Goal: Information Seeking & Learning: Learn about a topic

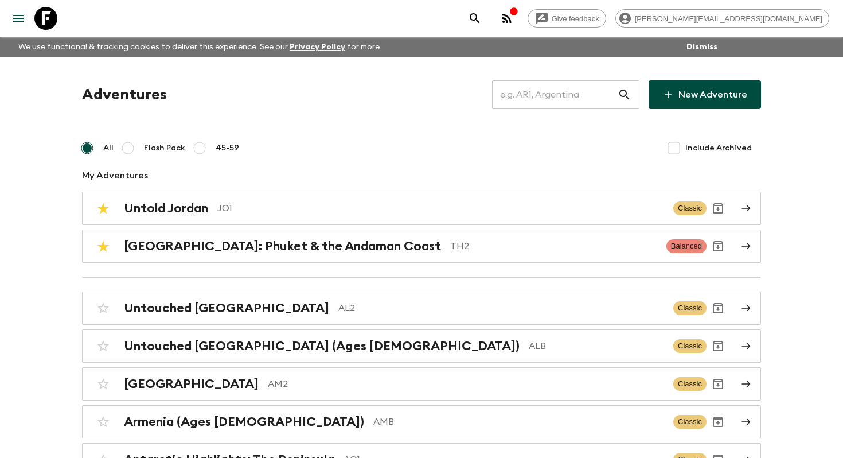
scroll to position [2311, 0]
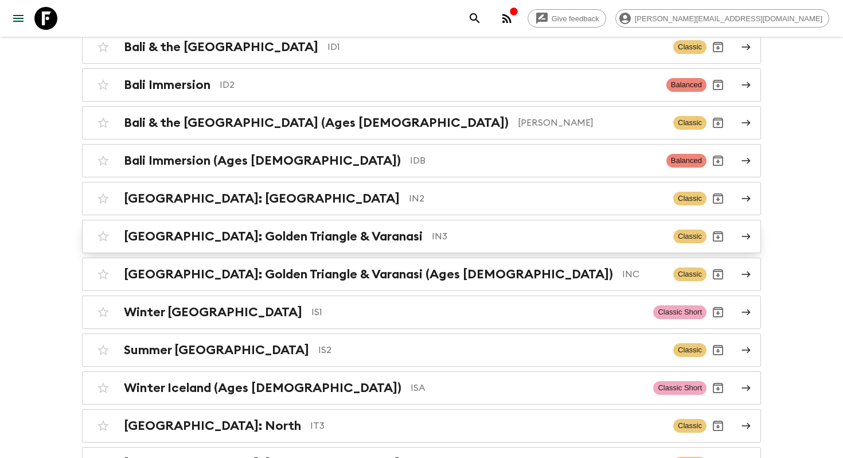
click at [432, 229] on p "IN3" at bounding box center [548, 236] width 232 height 14
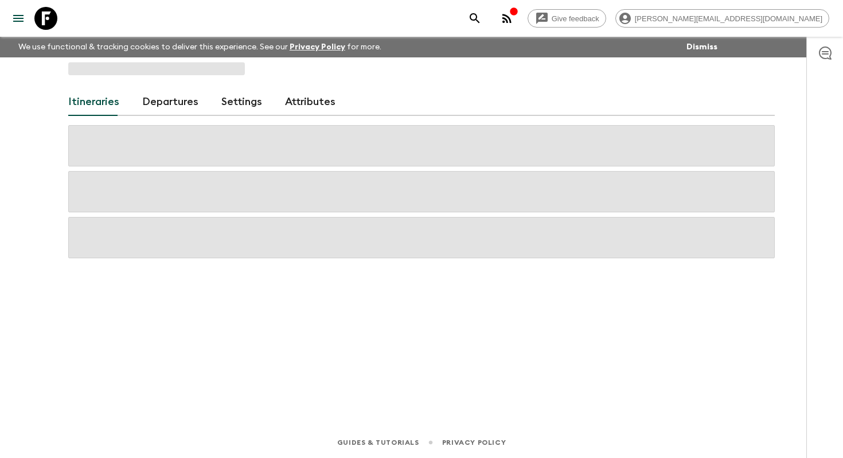
click at [375, 229] on span at bounding box center [421, 237] width 706 height 41
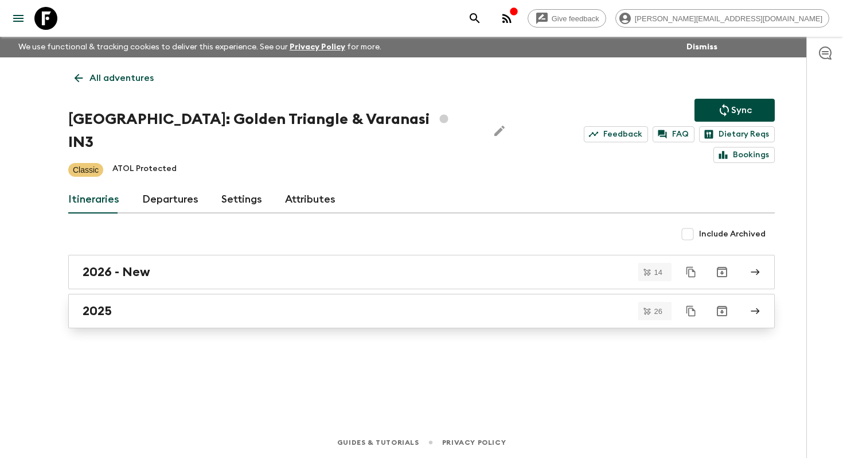
click at [177, 304] on link "2025" at bounding box center [421, 311] width 706 height 34
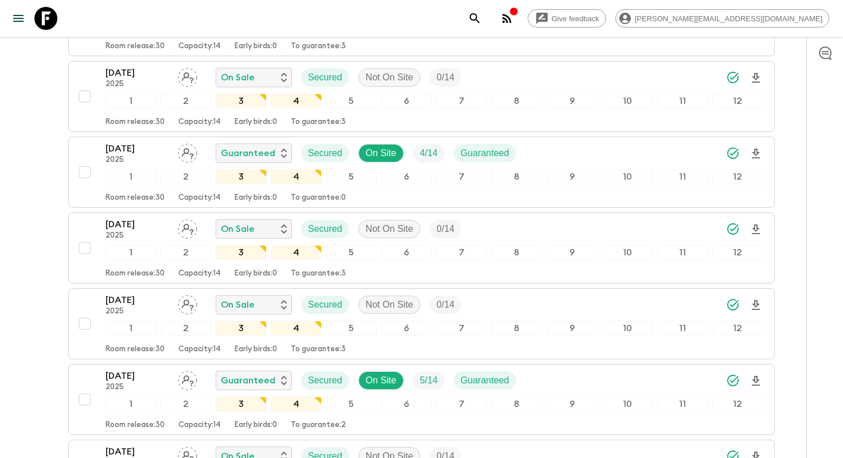
scroll to position [1714, 0]
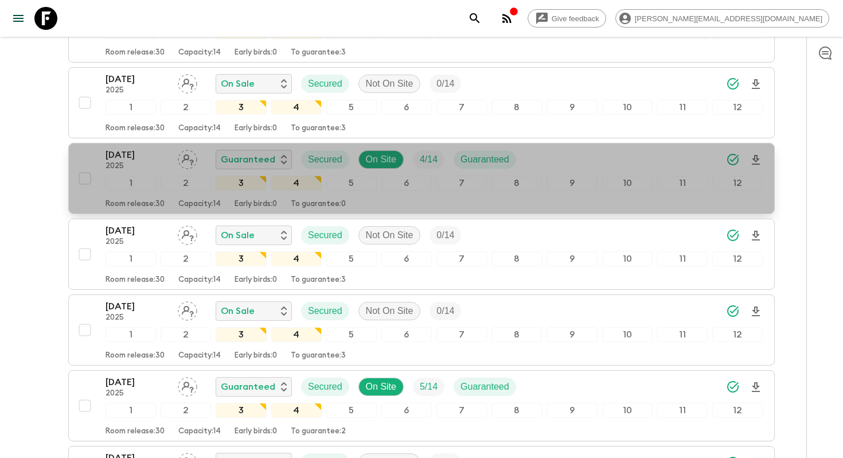
click at [122, 148] on p "[DATE]" at bounding box center [136, 155] width 63 height 14
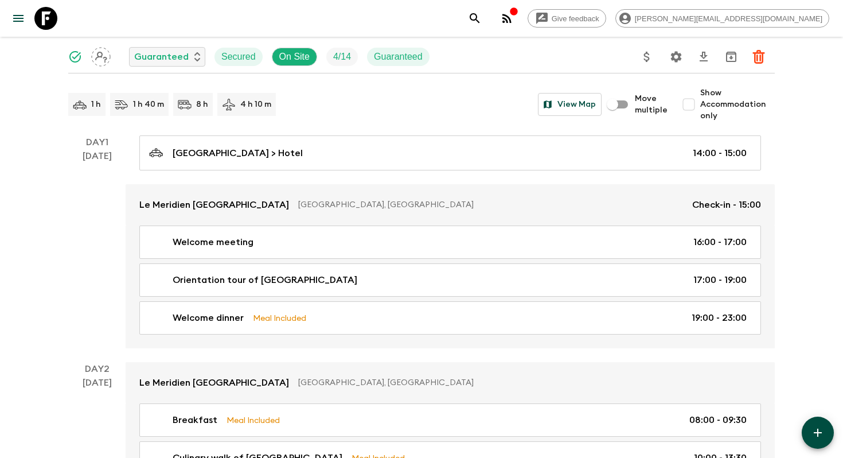
scroll to position [222, 0]
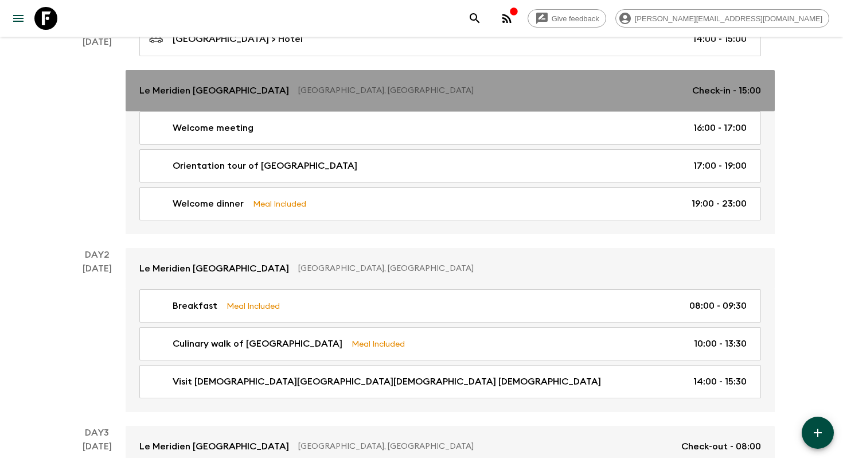
click at [200, 92] on p "Le Meridien [GEOGRAPHIC_DATA]" at bounding box center [214, 91] width 150 height 14
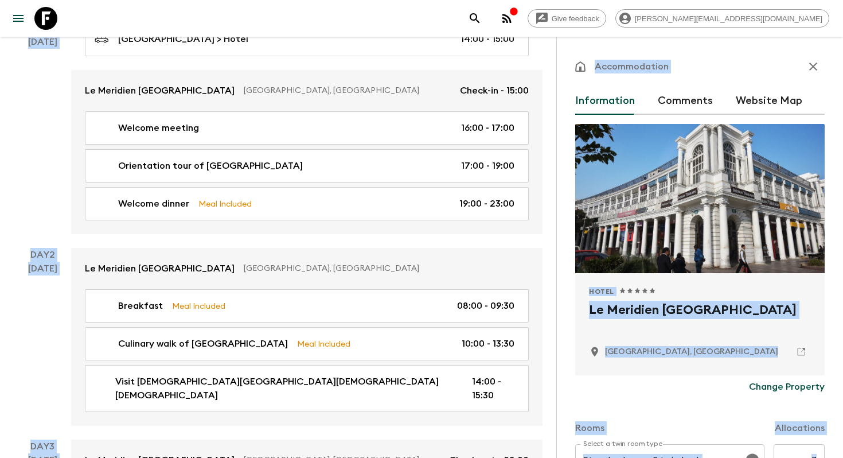
click at [630, 314] on h2 "Le Meridien [GEOGRAPHIC_DATA]" at bounding box center [700, 318] width 222 height 37
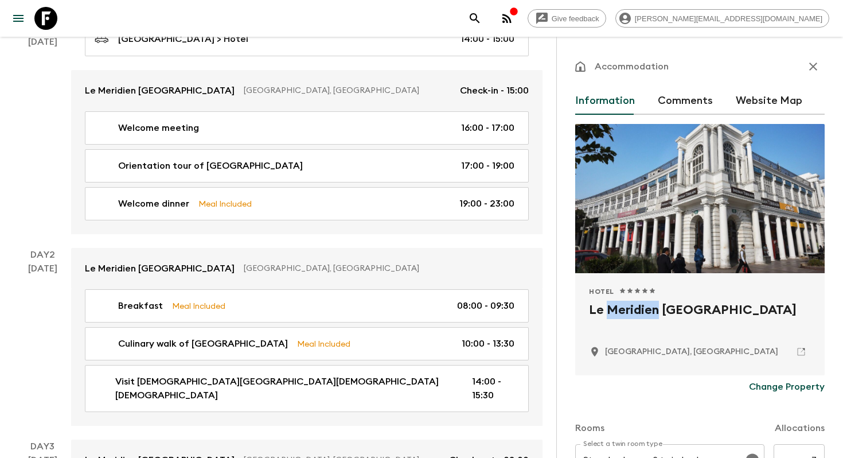
click at [630, 314] on h2 "Le Meridien [GEOGRAPHIC_DATA]" at bounding box center [700, 318] width 222 height 37
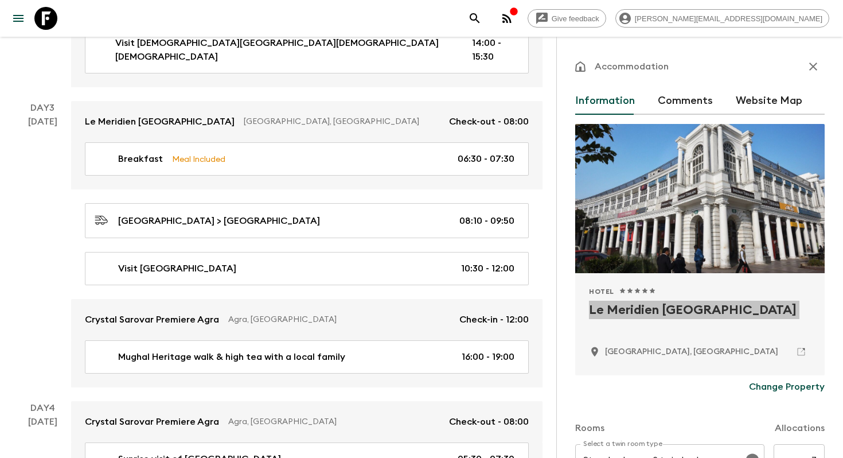
scroll to position [647, 0]
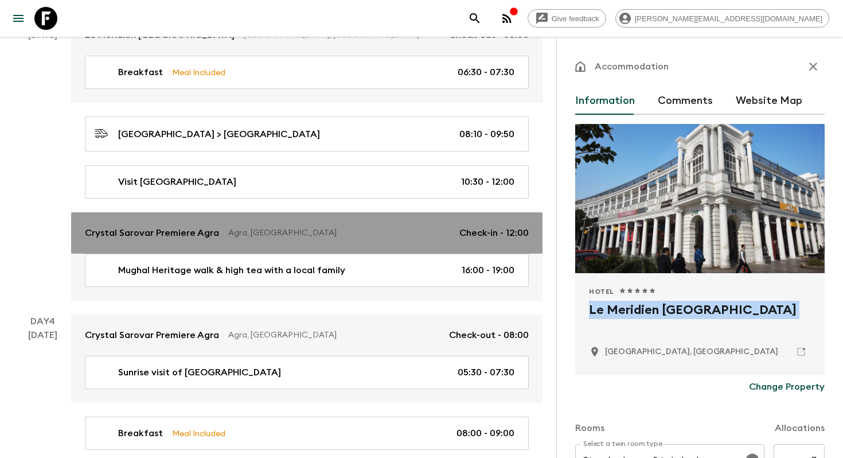
click at [152, 226] on p "Crystal Sarovar Premiere Agra" at bounding box center [152, 233] width 134 height 14
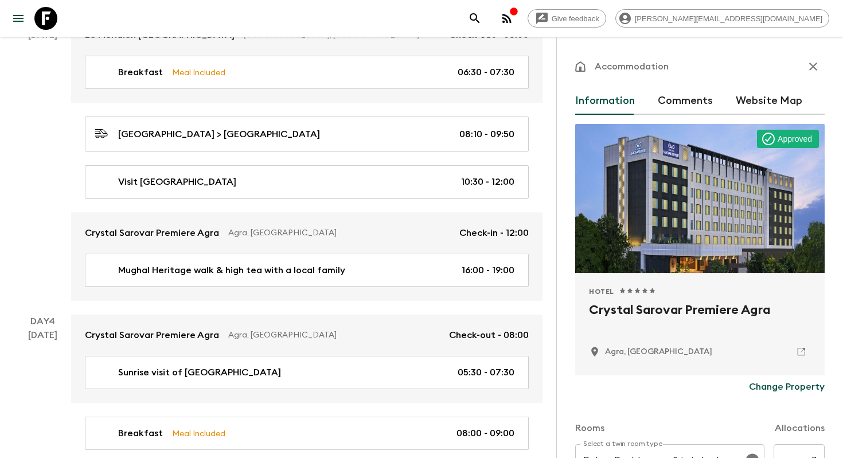
click at [634, 311] on h2 "Crystal Sarovar Premiere Agra" at bounding box center [700, 318] width 222 height 37
copy div "Crystal Sarovar Premiere Agra"
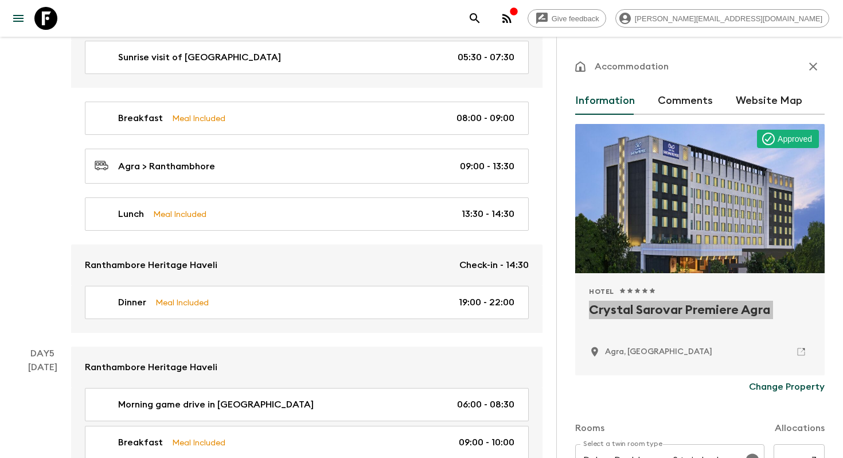
scroll to position [974, 0]
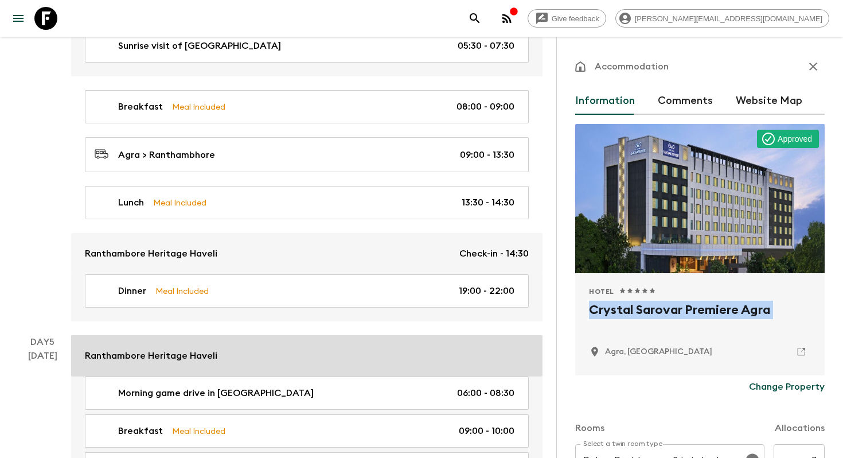
click at [220, 349] on div "Ranthambore Heritage Haveli" at bounding box center [307, 356] width 444 height 14
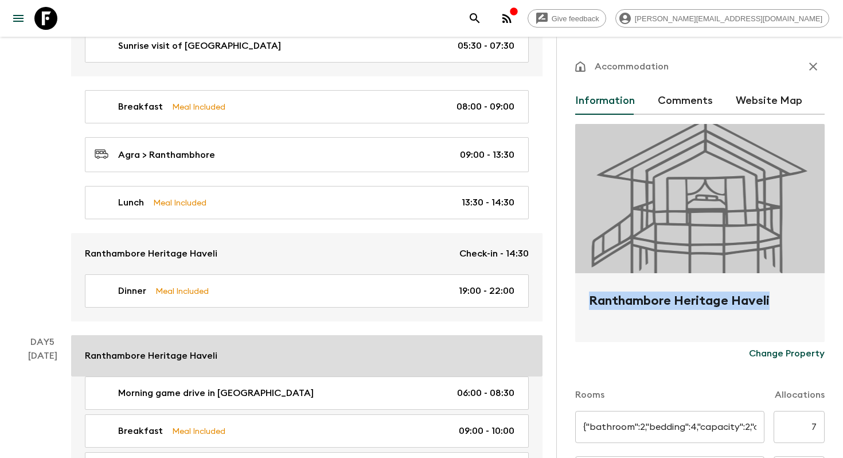
type input "Deluxe room twin"
type input "Deluxe room"
type input "Day 4"
type input "14:30"
type input "Day 6"
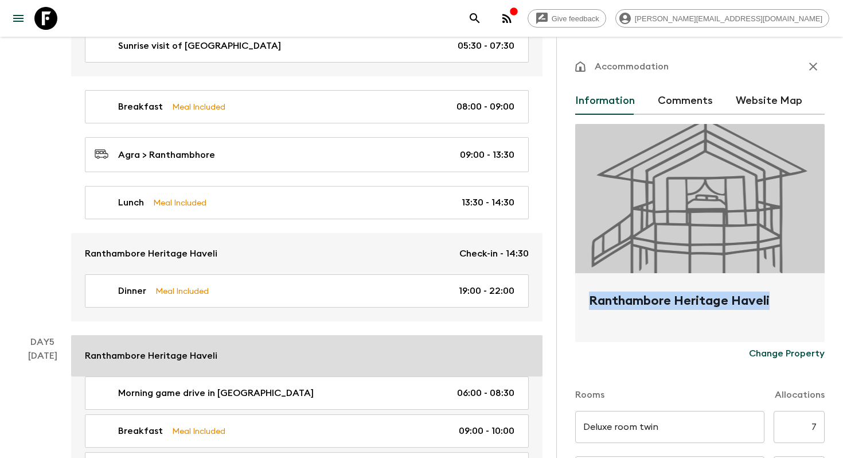
type input "09:00"
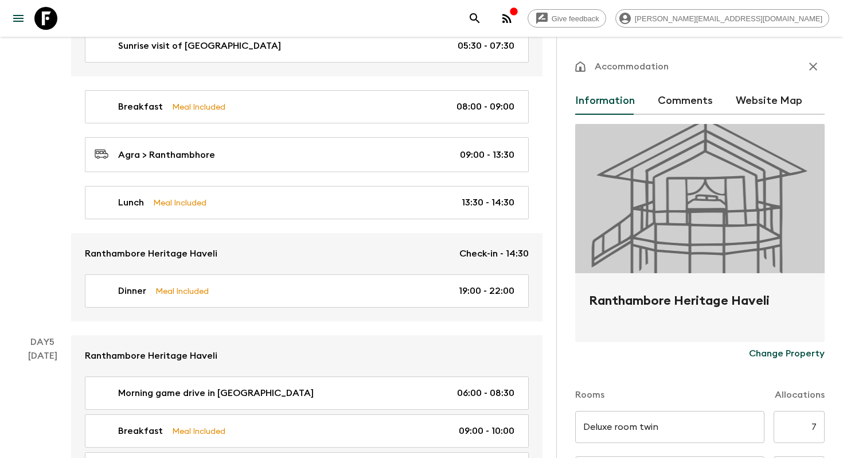
click at [612, 291] on h2 "Ranthambore Heritage Haveli" at bounding box center [700, 309] width 222 height 37
click at [607, 300] on h2 "Ranthambore Heritage Haveli" at bounding box center [700, 309] width 222 height 37
copy form "Ranthambore Heritage Haveli Change Property"
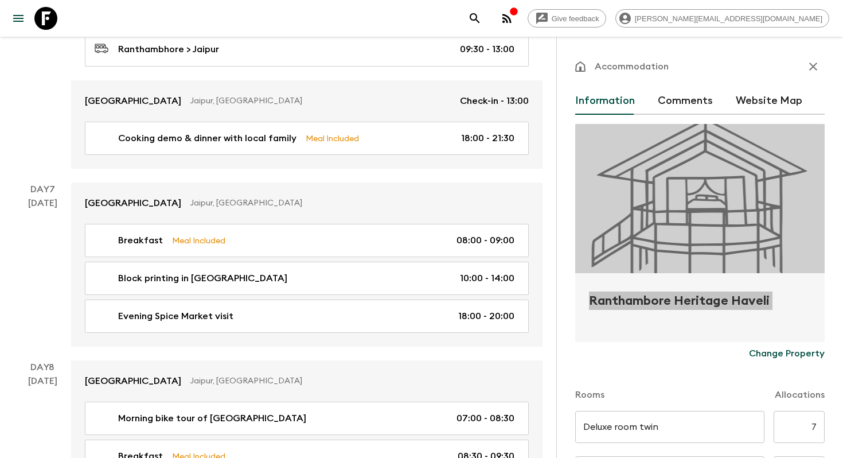
scroll to position [1644, 0]
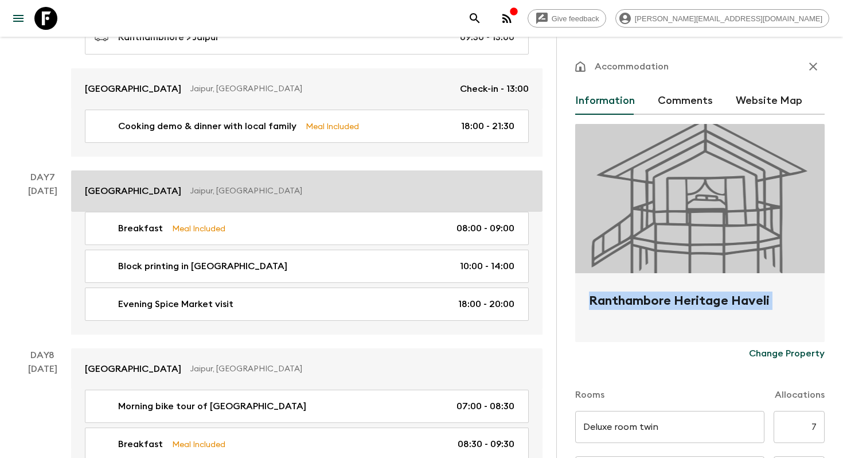
click at [122, 184] on link "[GEOGRAPHIC_DATA] [GEOGRAPHIC_DATA], [GEOGRAPHIC_DATA]" at bounding box center [306, 190] width 471 height 41
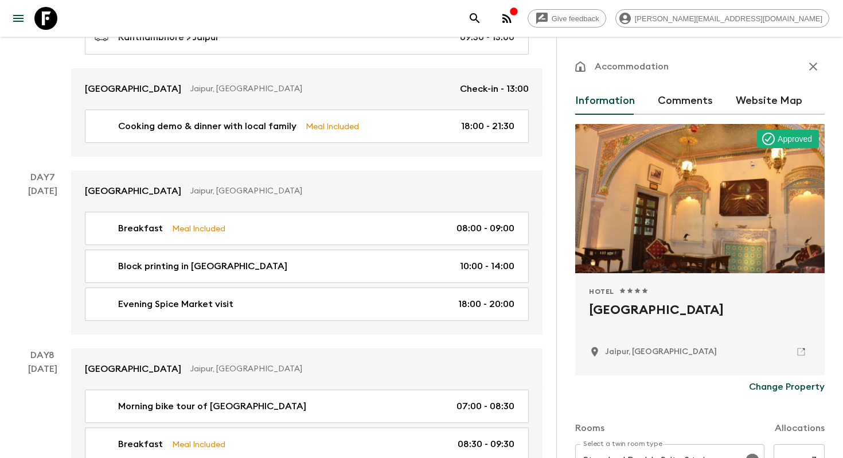
click at [616, 310] on h2 "[GEOGRAPHIC_DATA]" at bounding box center [700, 318] width 222 height 37
copy div "[GEOGRAPHIC_DATA]"
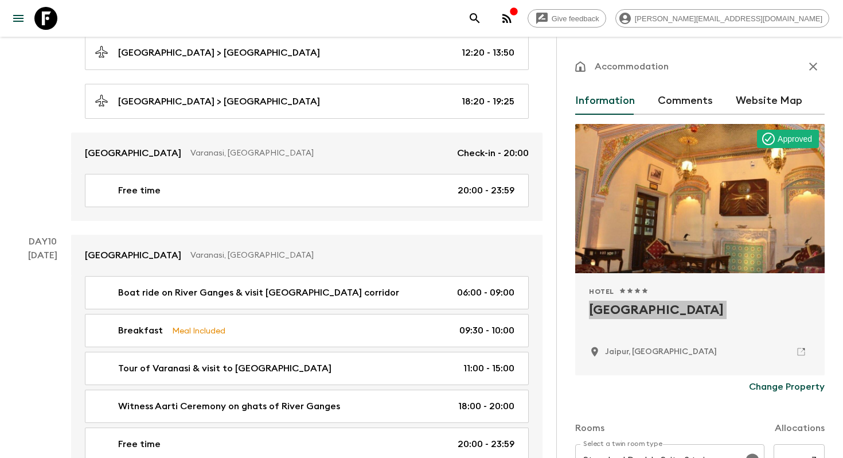
scroll to position [2356, 0]
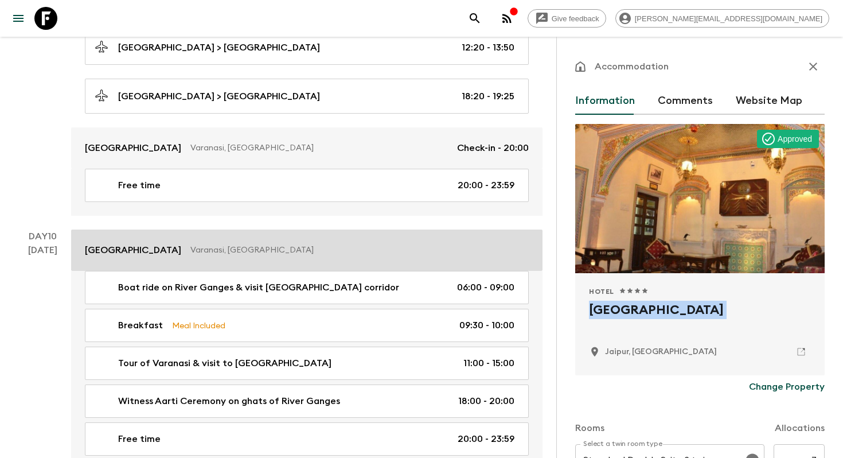
click at [190, 244] on p "Varanasi, [GEOGRAPHIC_DATA]" at bounding box center [354, 249] width 329 height 11
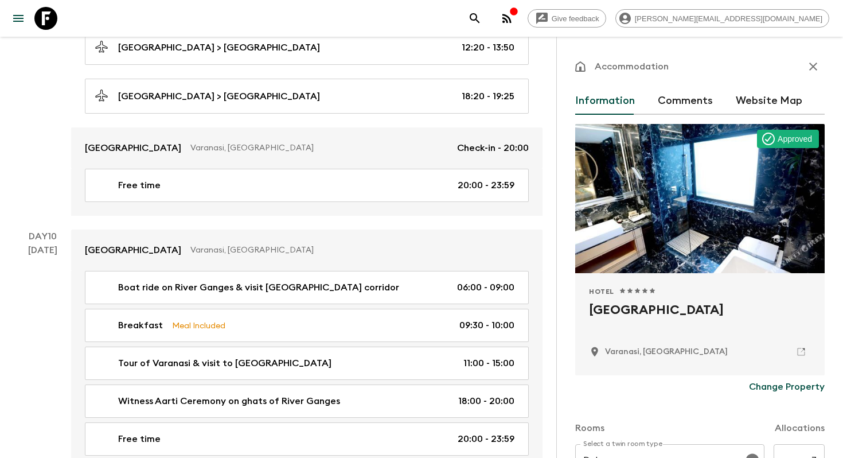
click at [632, 314] on h2 "[GEOGRAPHIC_DATA]" at bounding box center [700, 318] width 222 height 37
copy div "[GEOGRAPHIC_DATA]"
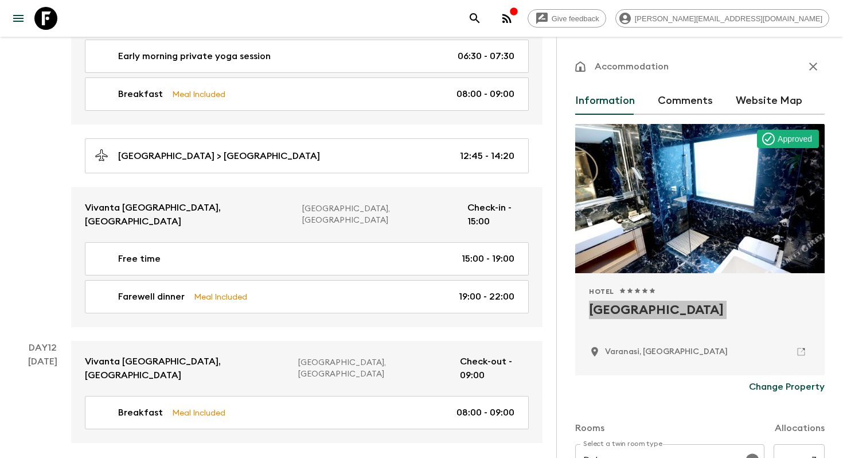
scroll to position [2845, 0]
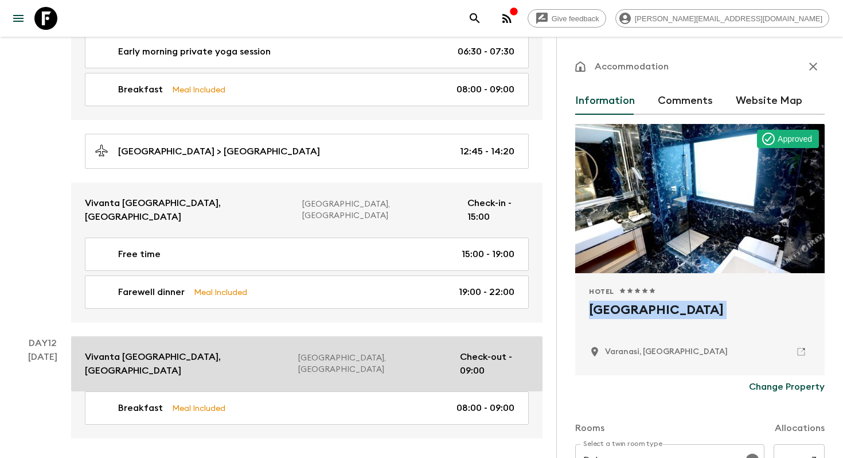
click at [166, 350] on p "Vivanta [GEOGRAPHIC_DATA], [GEOGRAPHIC_DATA]" at bounding box center [187, 364] width 204 height 28
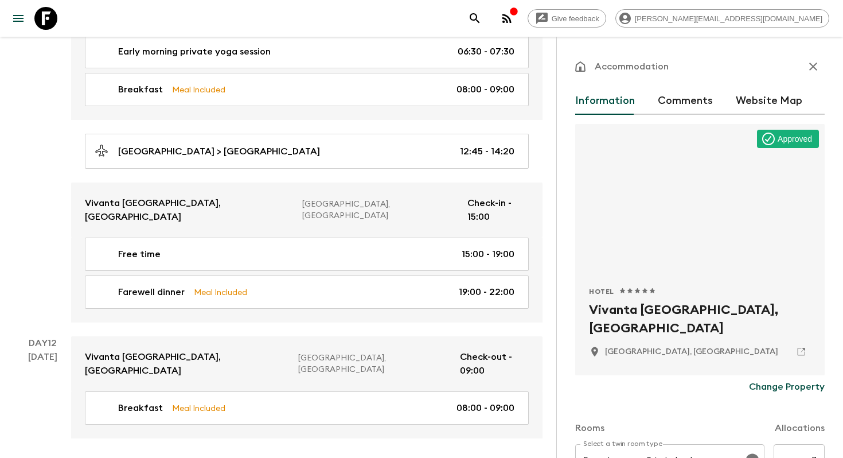
click at [622, 304] on h2 "Vivanta [GEOGRAPHIC_DATA], [GEOGRAPHIC_DATA]" at bounding box center [700, 318] width 222 height 37
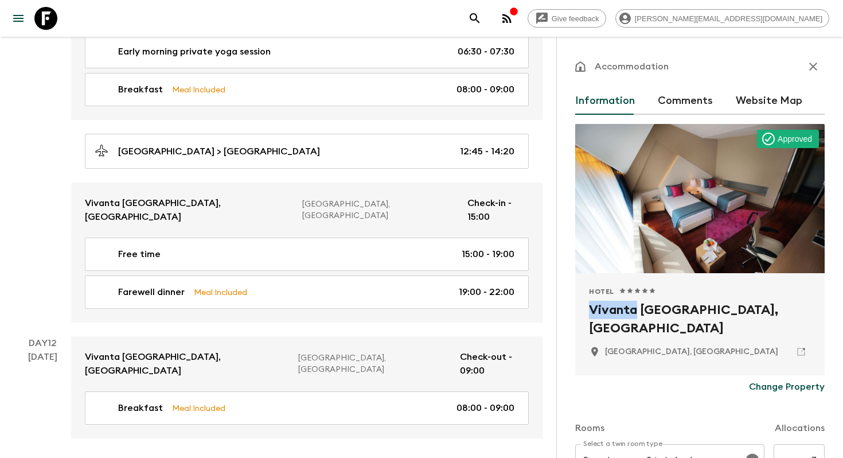
click at [622, 304] on h2 "Vivanta [GEOGRAPHIC_DATA], [GEOGRAPHIC_DATA]" at bounding box center [700, 318] width 222 height 37
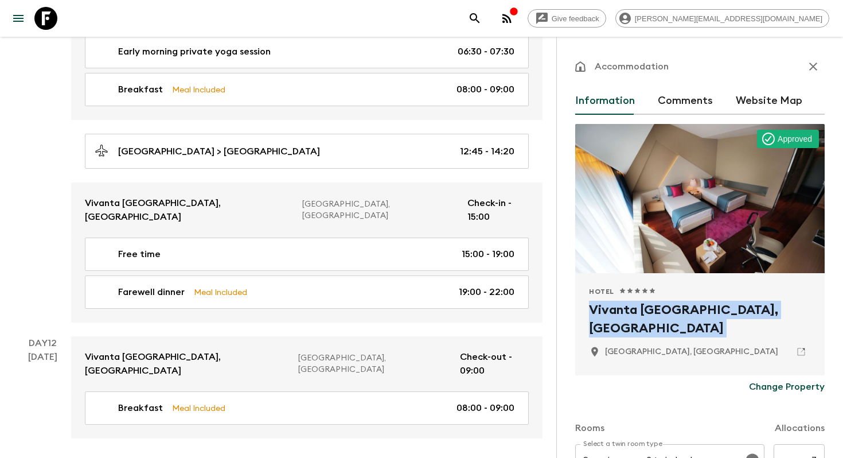
click at [622, 304] on h2 "Vivanta [GEOGRAPHIC_DATA], [GEOGRAPHIC_DATA]" at bounding box center [700, 318] width 222 height 37
copy div "Vivanta [GEOGRAPHIC_DATA], [GEOGRAPHIC_DATA]"
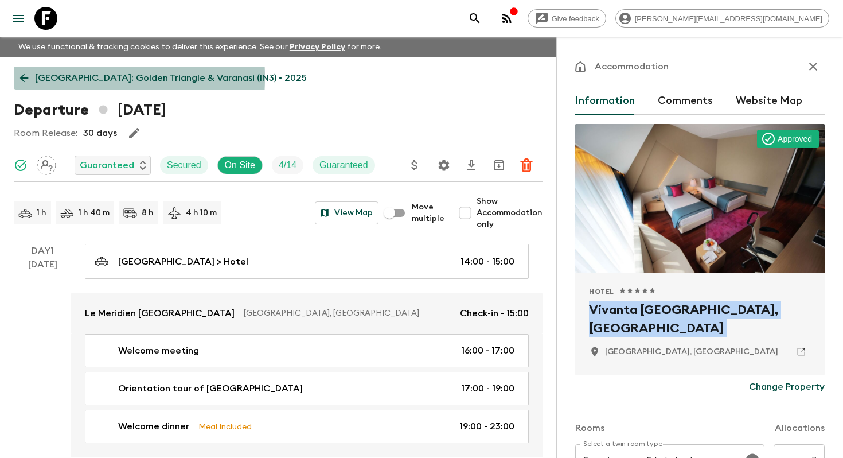
click at [20, 77] on icon at bounding box center [24, 78] width 9 height 9
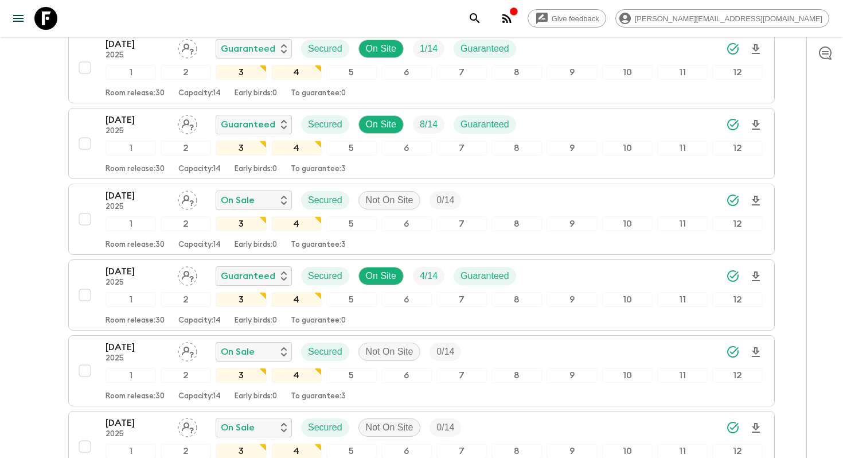
scroll to position [1854, 0]
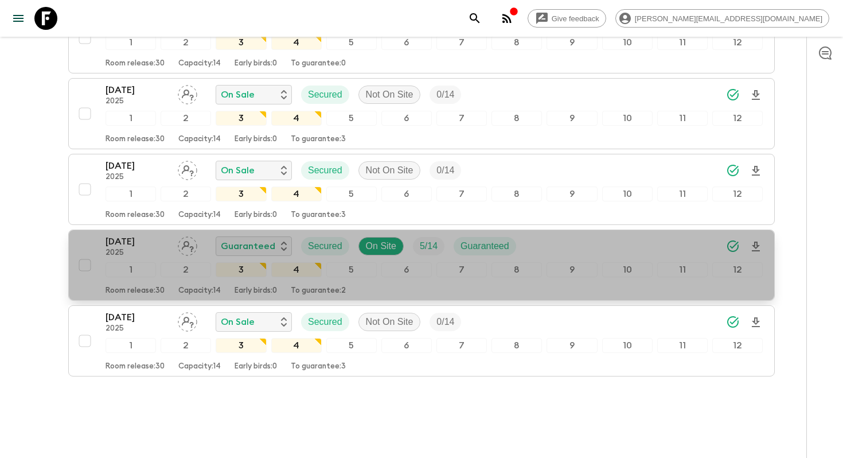
click at [118, 248] on p "2025" at bounding box center [136, 252] width 63 height 9
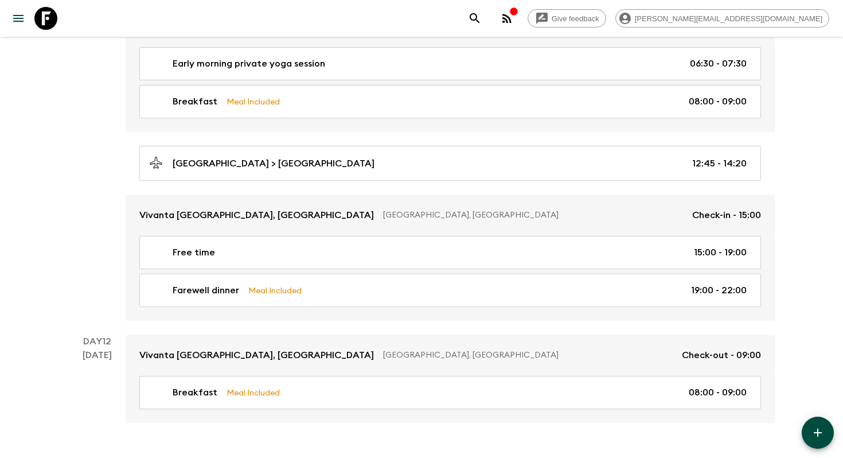
scroll to position [2820, 0]
